Goal: Connect with others: Connect with others

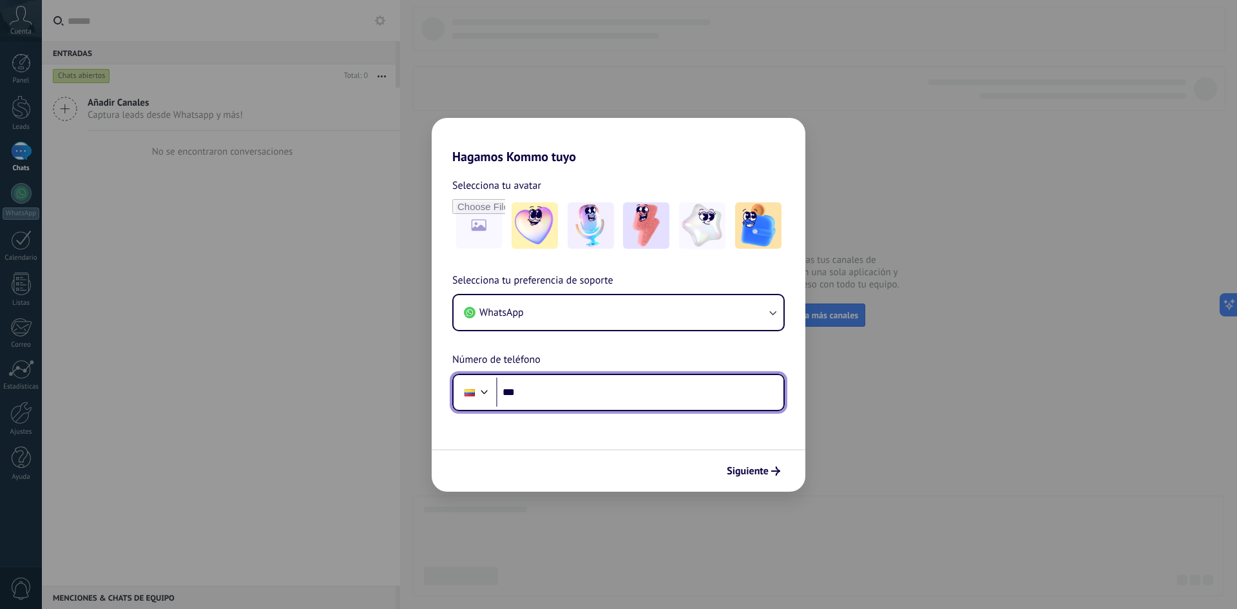
click at [579, 395] on input "***" at bounding box center [639, 392] width 287 height 30
click at [578, 399] on input "***" at bounding box center [639, 392] width 287 height 30
type input "**********"
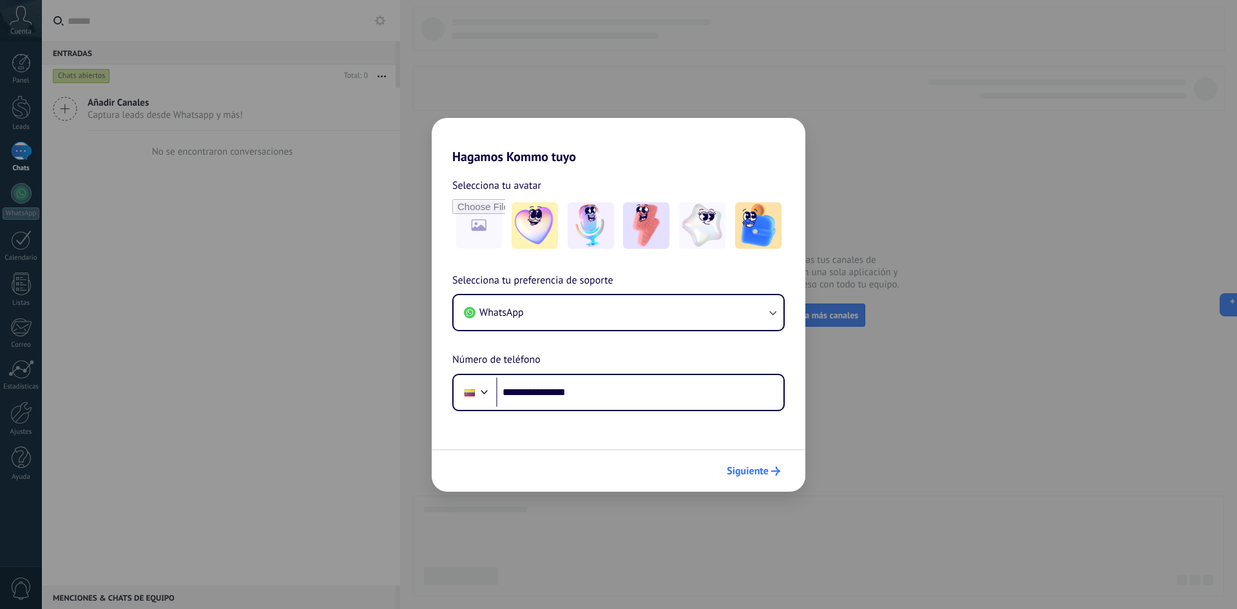
click at [753, 475] on span "Siguiente" at bounding box center [747, 470] width 42 height 9
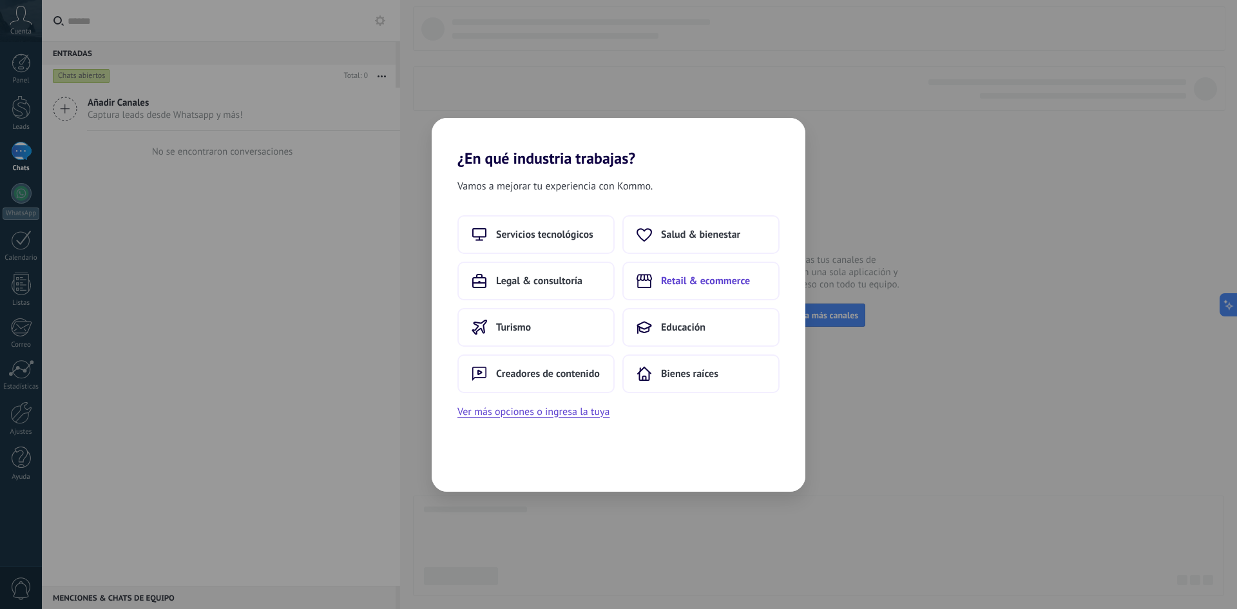
click at [716, 280] on span "Retail & ecommerce" at bounding box center [705, 280] width 89 height 13
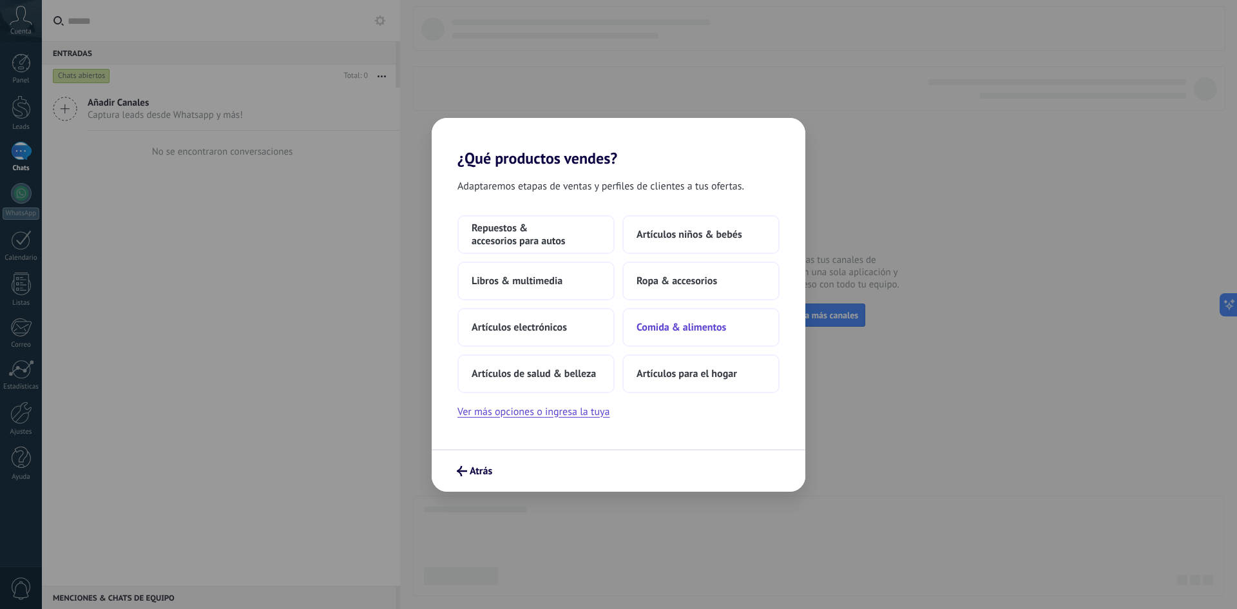
click at [704, 324] on span "Comida & alimentos" at bounding box center [681, 327] width 90 height 13
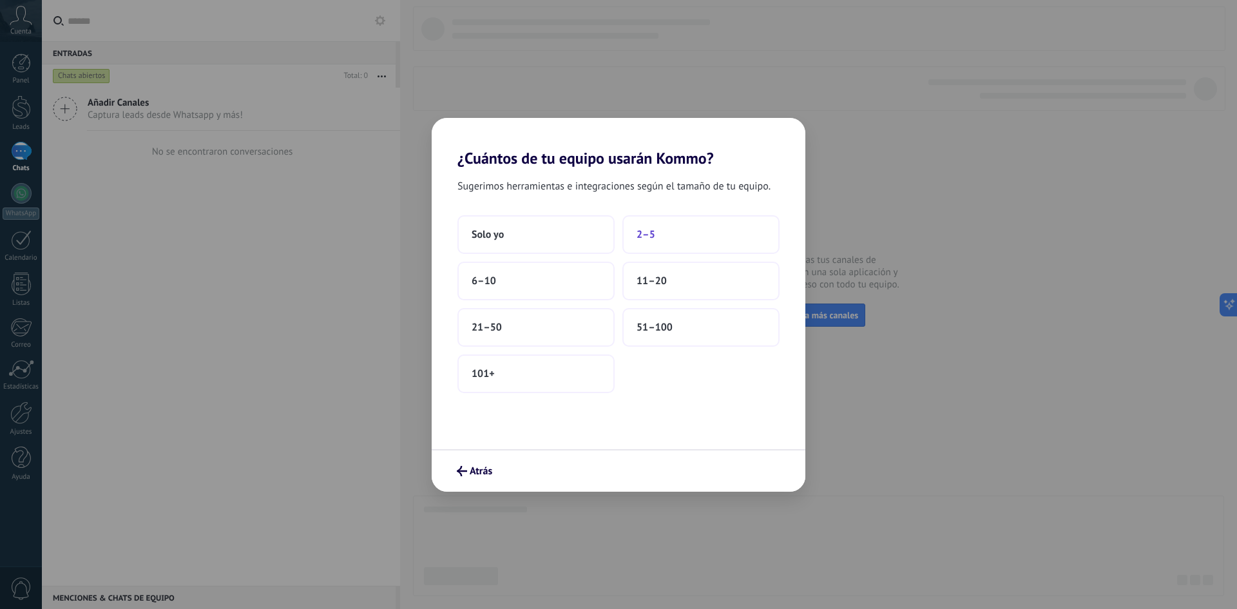
click at [647, 243] on button "2–5" at bounding box center [700, 234] width 157 height 39
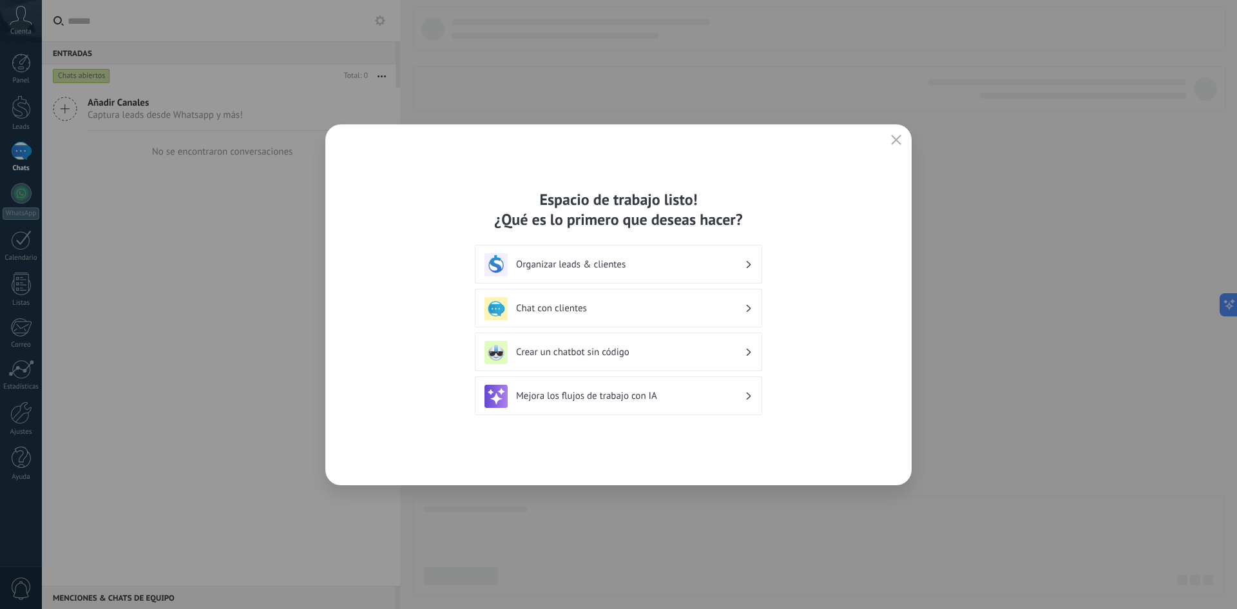
click at [676, 260] on h3 "Organizar leads & clientes" at bounding box center [630, 264] width 229 height 12
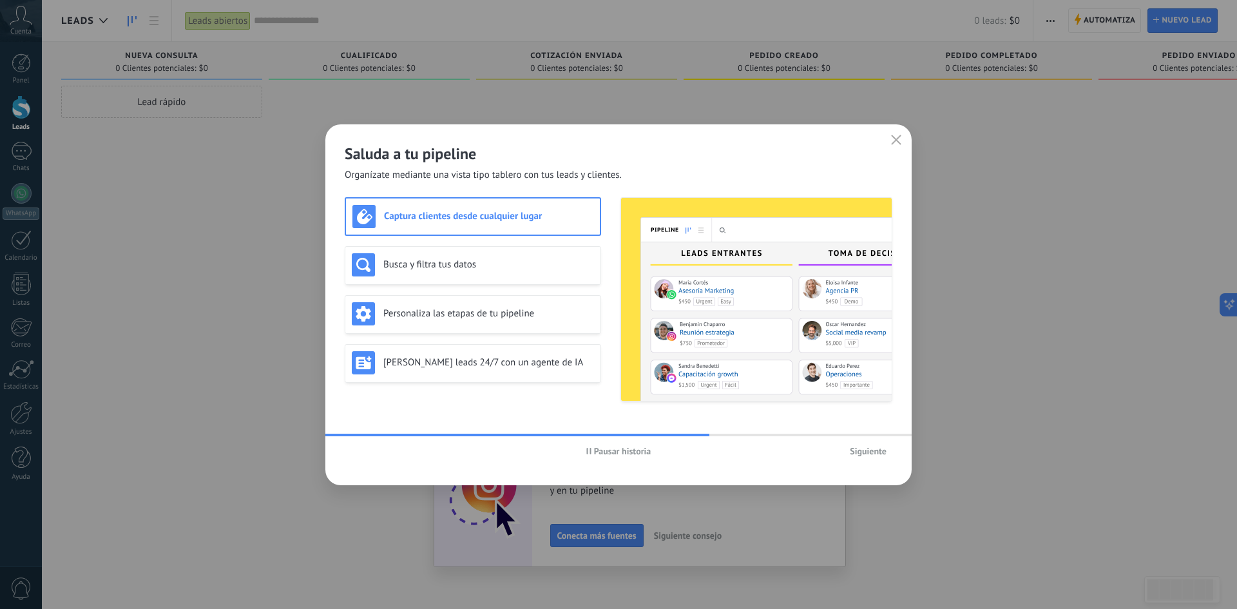
click at [471, 220] on h3 "Captura clientes desde cualquier lugar" at bounding box center [488, 216] width 209 height 12
click at [471, 261] on h3 "Busca y filtra tus datos" at bounding box center [488, 264] width 211 height 12
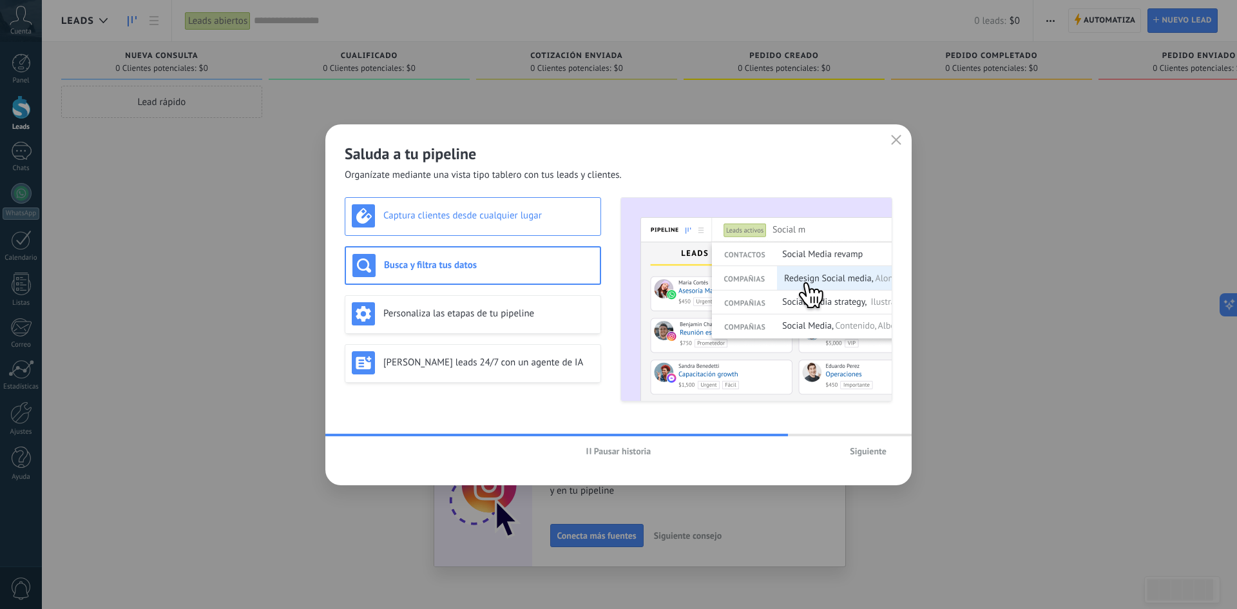
click at [481, 231] on div "Captura clientes desde cualquier lugar" at bounding box center [473, 216] width 256 height 39
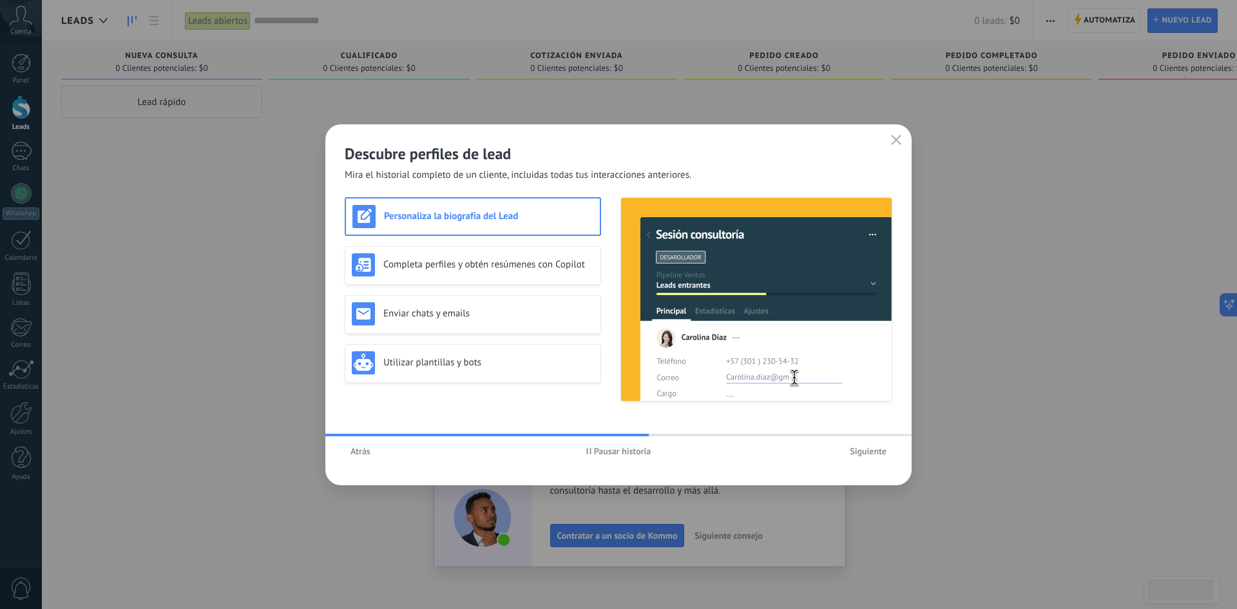
click at [869, 444] on button "Siguiente" at bounding box center [868, 450] width 48 height 19
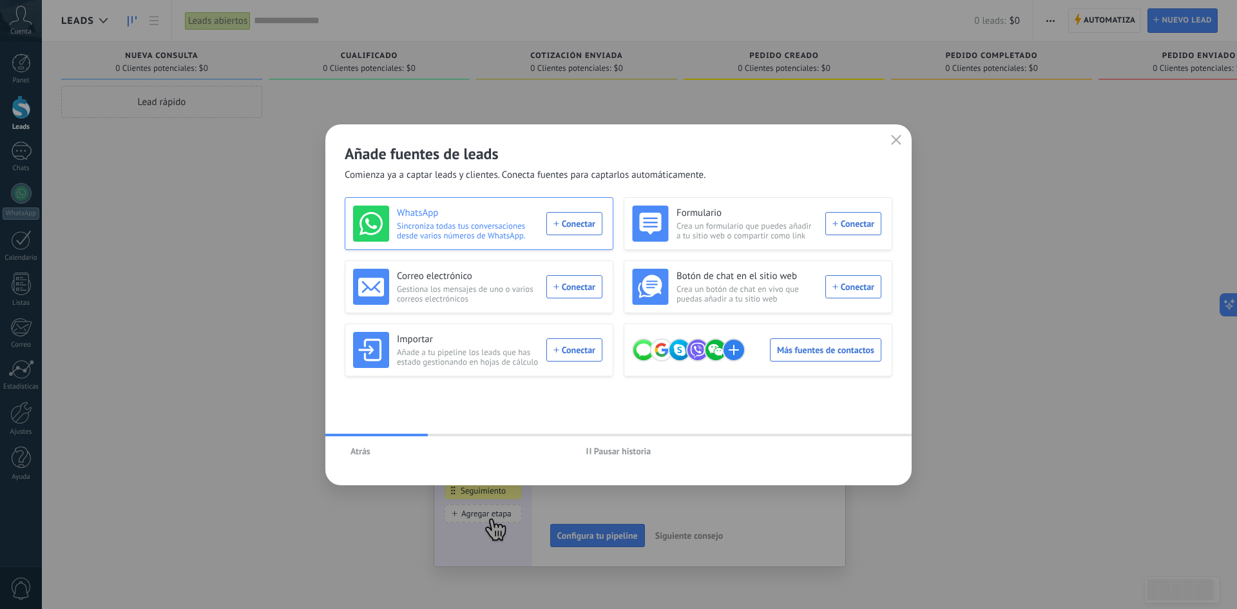
click at [587, 227] on div "WhatsApp Sincroniza todas tus conversaciones desde varios números de WhatsApp. …" at bounding box center [477, 223] width 249 height 36
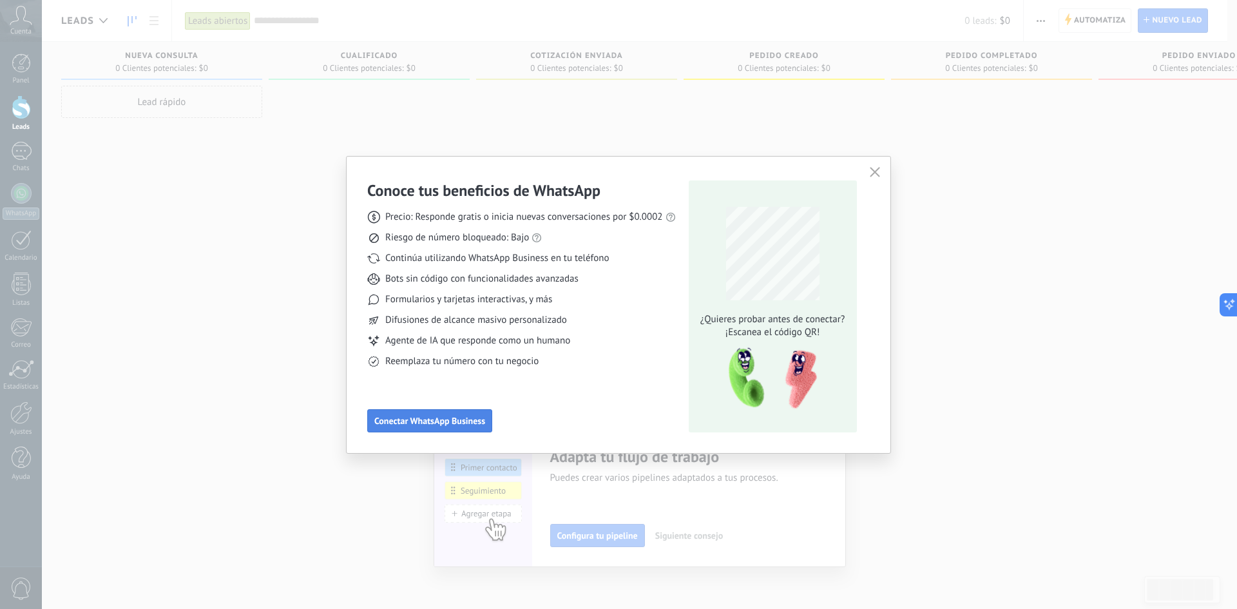
click at [462, 421] on span "Conectar WhatsApp Business" at bounding box center [429, 420] width 111 height 9
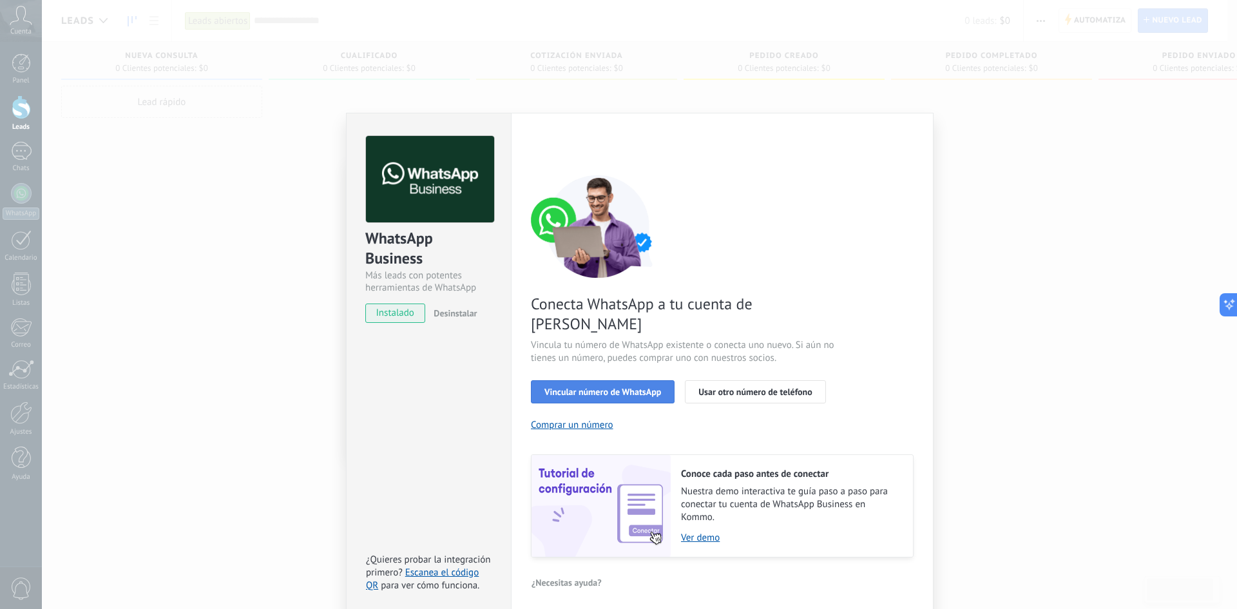
click at [593, 387] on span "Vincular número de WhatsApp" at bounding box center [602, 391] width 117 height 9
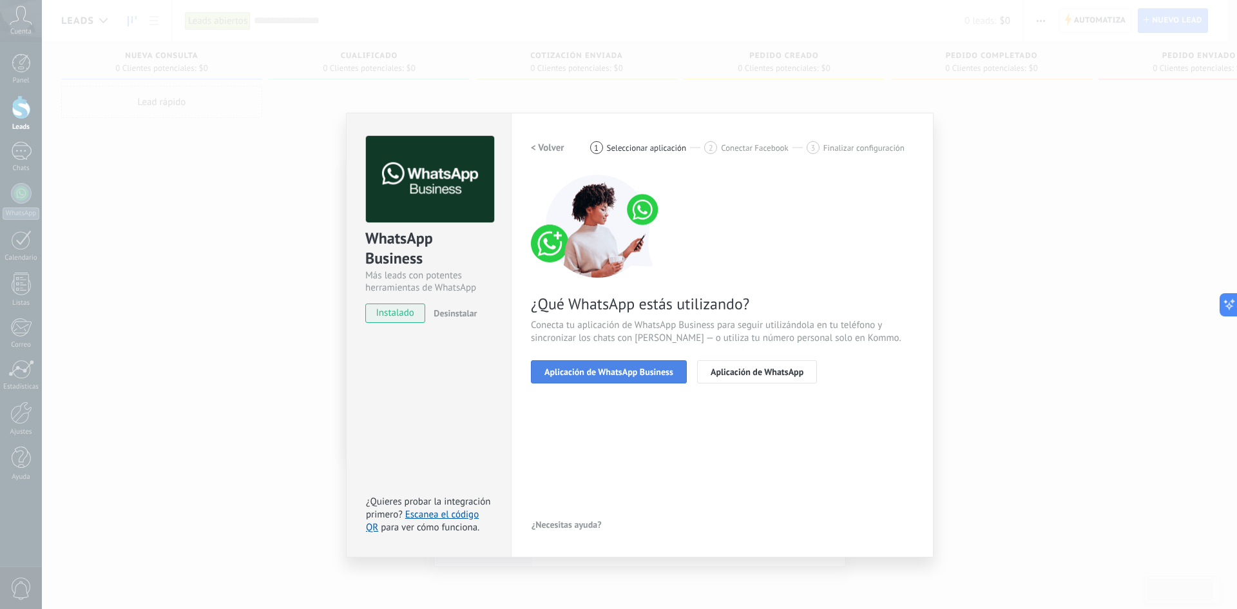
click at [652, 377] on button "Aplicación de WhatsApp Business" at bounding box center [609, 371] width 156 height 23
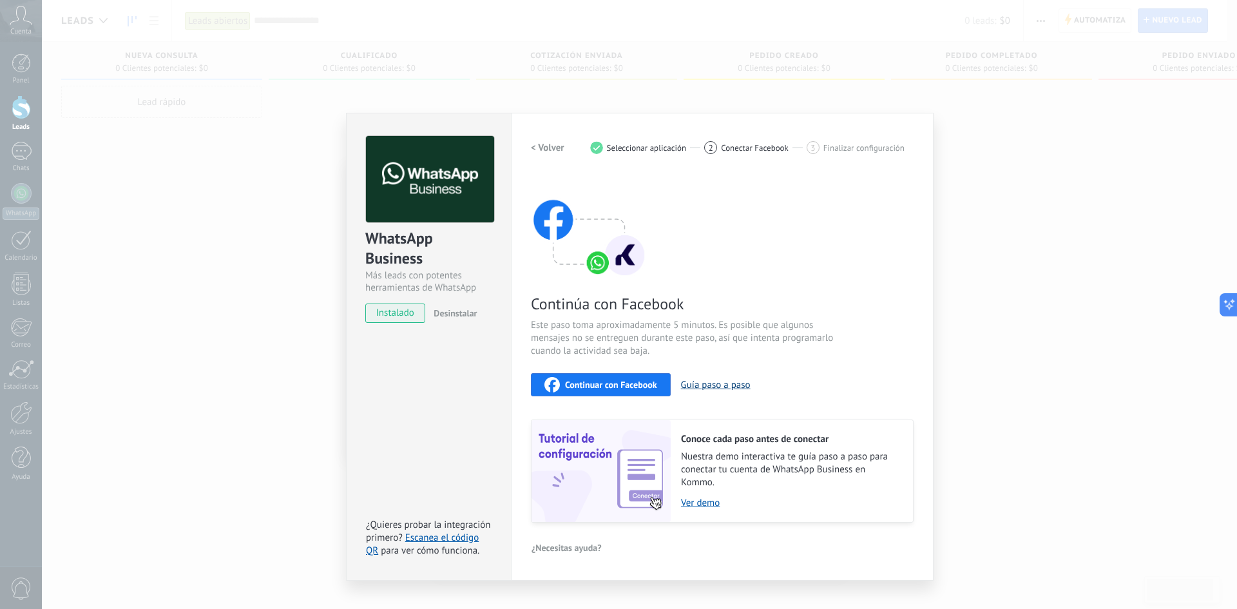
click at [731, 388] on button "Guía paso a paso" at bounding box center [716, 385] width 70 height 12
click at [595, 386] on span "Continuar con Facebook" at bounding box center [611, 384] width 92 height 9
